Goal: Task Accomplishment & Management: Complete application form

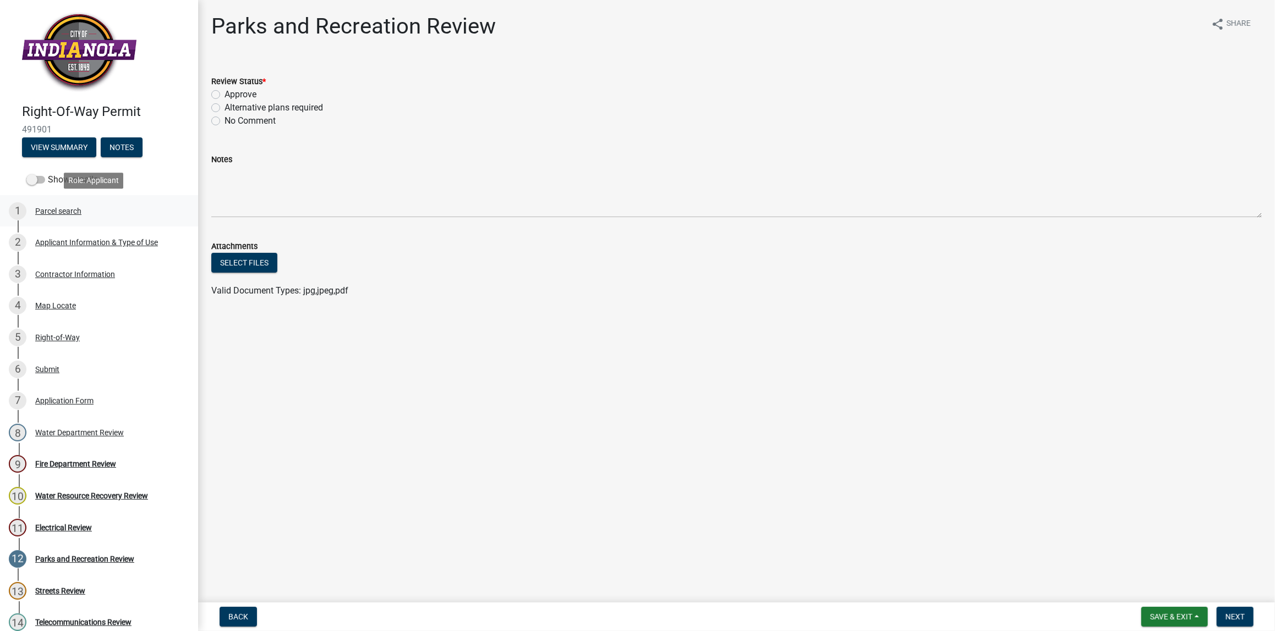
click at [66, 211] on div "Parcel search" at bounding box center [58, 211] width 46 height 8
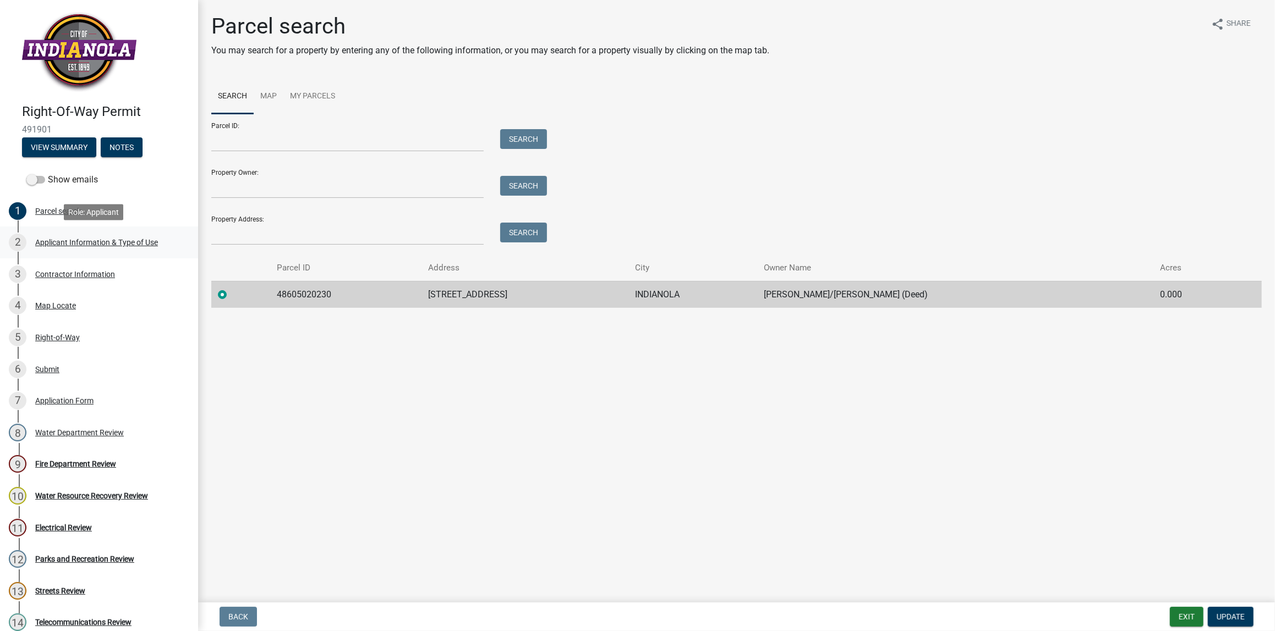
click at [71, 243] on div "Applicant Information & Type of Use" at bounding box center [96, 243] width 123 height 8
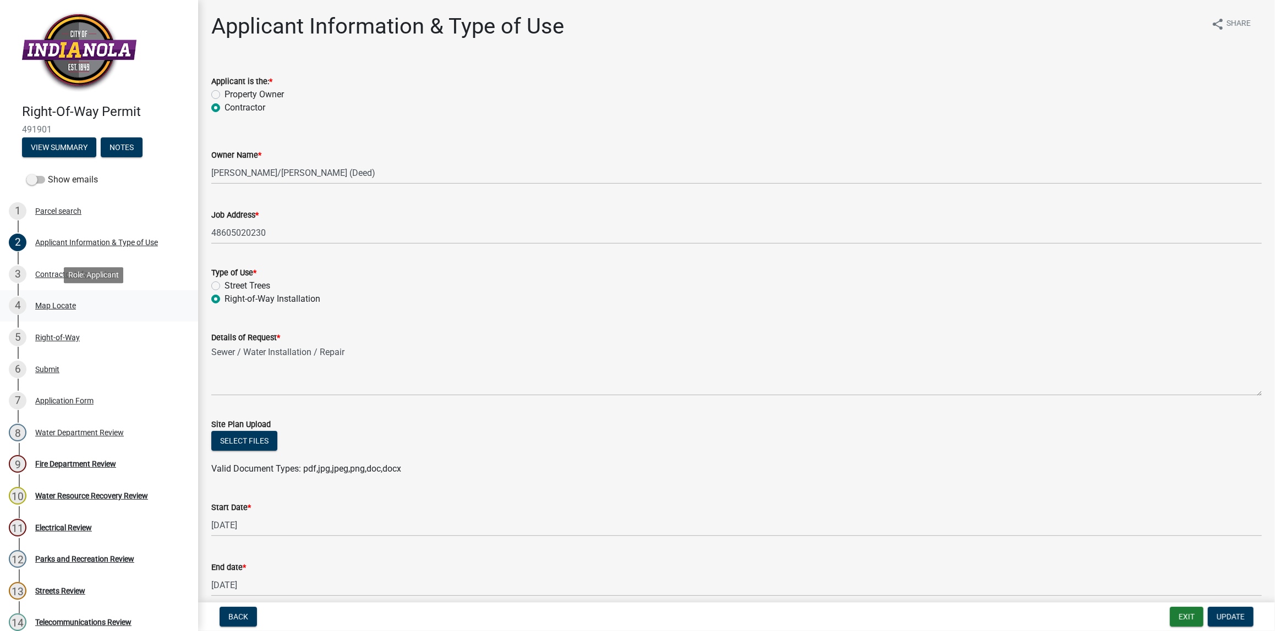
click at [56, 305] on div "Map Locate" at bounding box center [55, 306] width 41 height 8
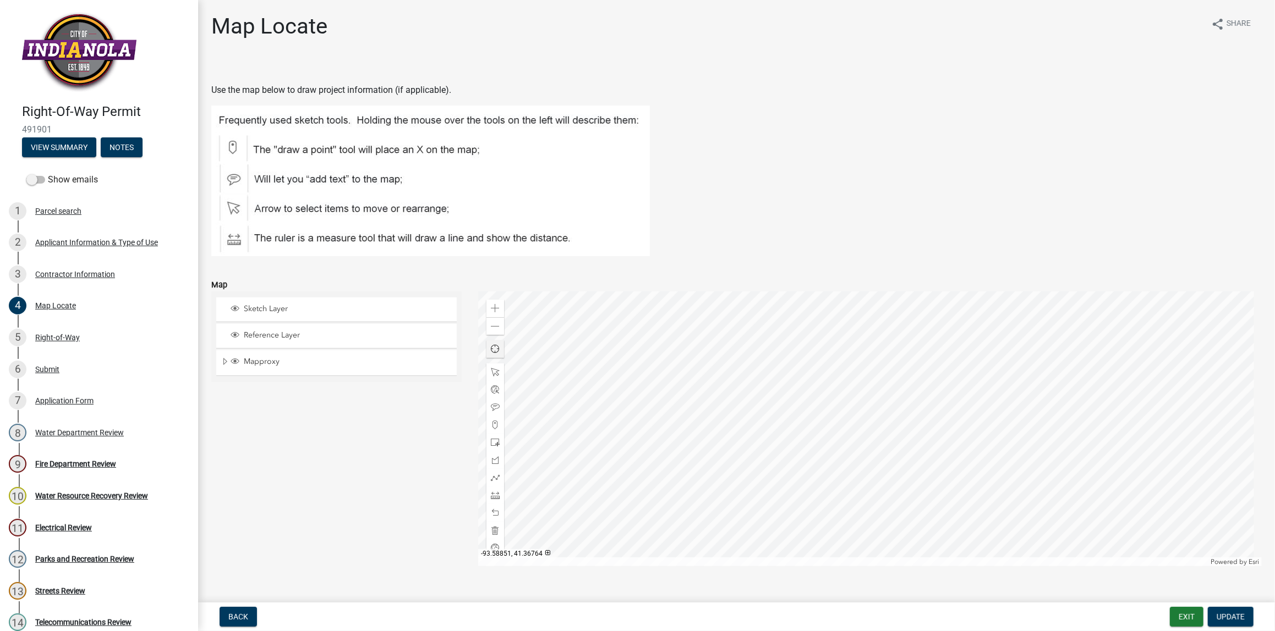
click at [502, 326] on div at bounding box center [869, 429] width 783 height 275
click at [497, 326] on div "Zoom out" at bounding box center [495, 326] width 18 height 18
click at [492, 327] on span at bounding box center [495, 326] width 9 height 9
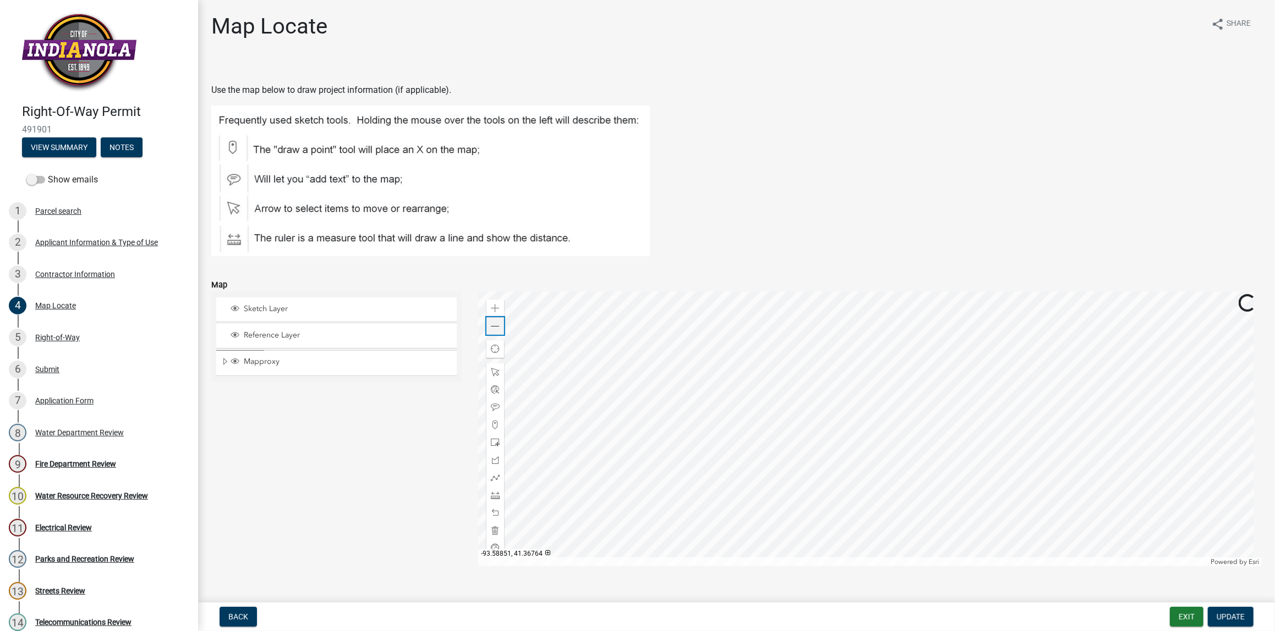
click at [492, 327] on span at bounding box center [495, 326] width 9 height 9
click at [80, 560] on div "Parks and Recreation Review" at bounding box center [84, 560] width 99 height 8
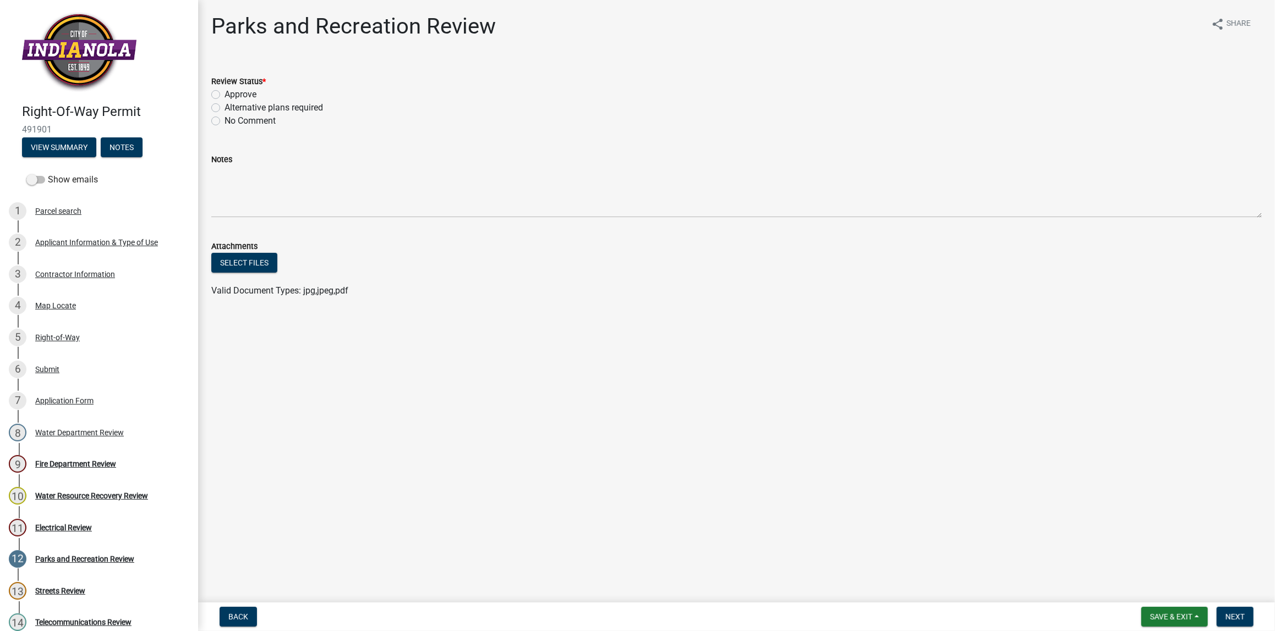
click at [224, 96] on label "Approve" at bounding box center [240, 94] width 32 height 13
click at [224, 95] on input "Approve" at bounding box center [227, 91] width 7 height 7
radio input "true"
click at [996, 615] on button "Next" at bounding box center [1234, 617] width 37 height 20
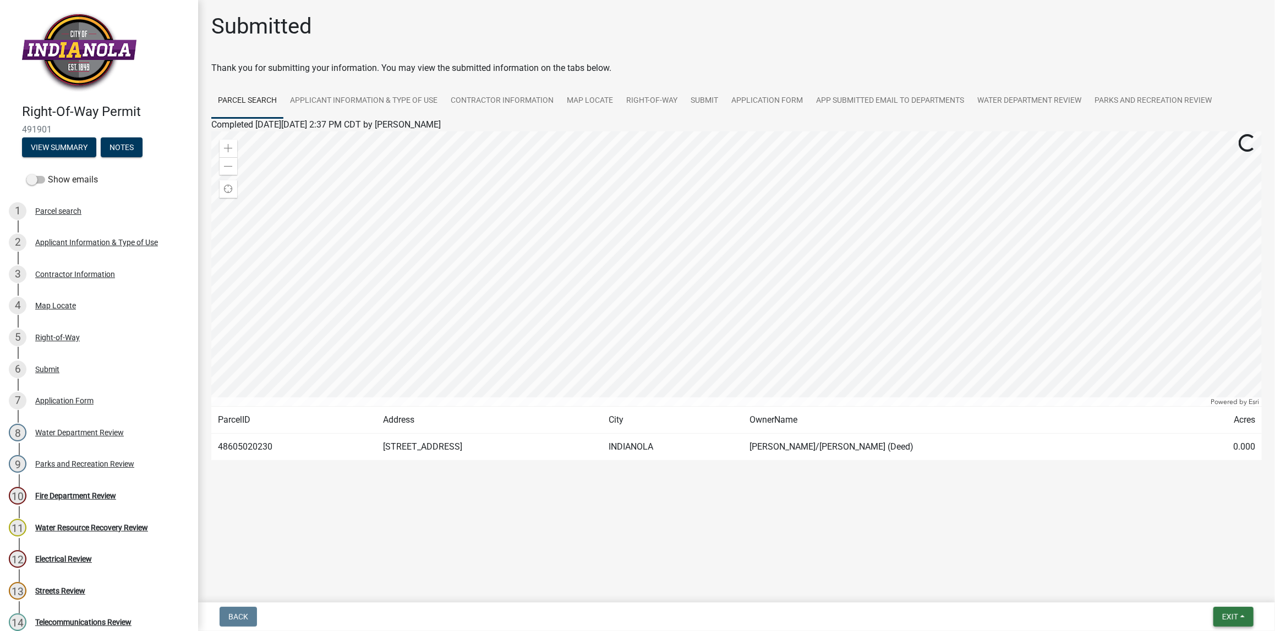
click at [996, 618] on span "Exit" at bounding box center [1230, 617] width 16 height 9
click at [996, 592] on button "Save & Exit" at bounding box center [1209, 589] width 88 height 26
